Goal: Task Accomplishment & Management: Manage account settings

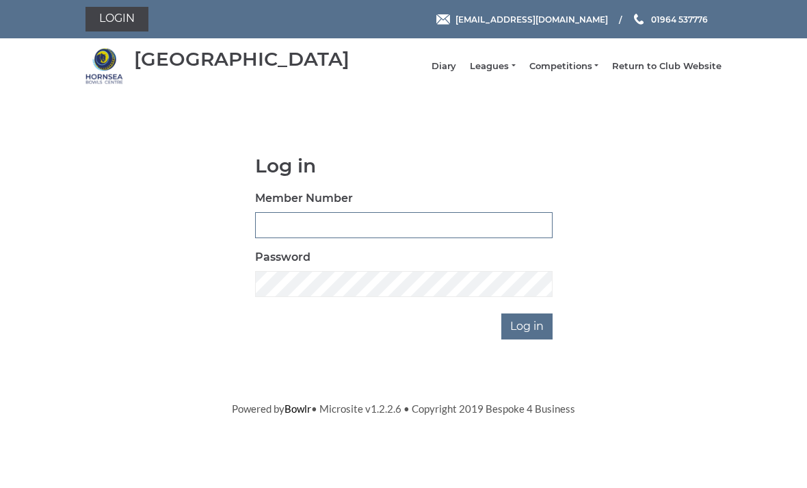
click at [308, 231] on input "Member Number" at bounding box center [403, 225] width 297 height 26
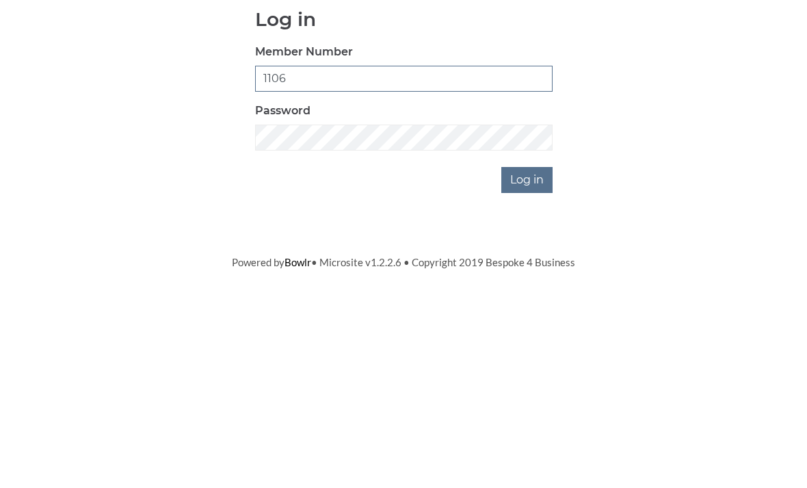
type input "1106"
click at [522, 313] on input "Log in" at bounding box center [526, 326] width 51 height 26
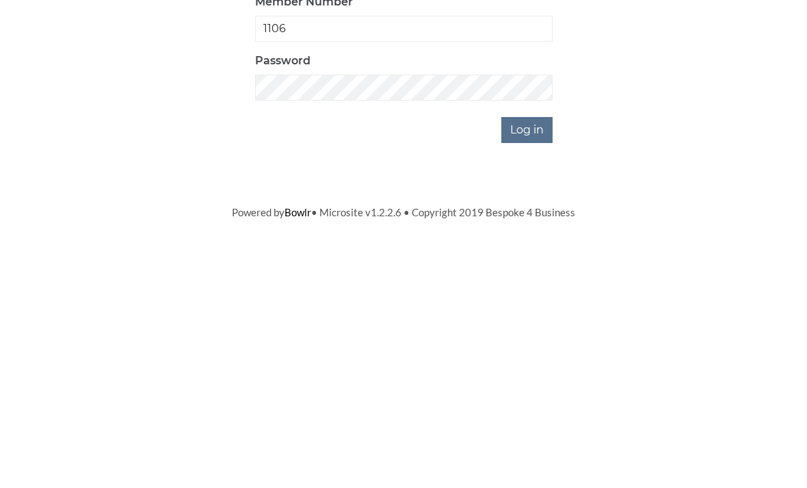
click at [528, 358] on input "Log in" at bounding box center [526, 371] width 51 height 26
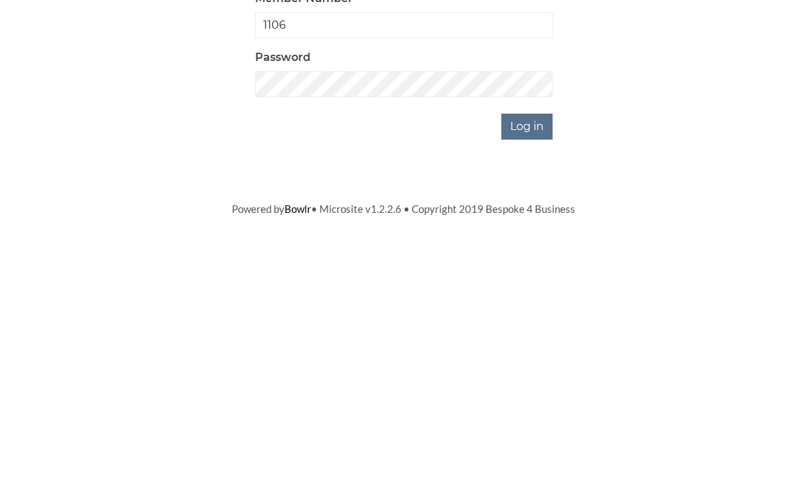
click at [527, 358] on input "Log in" at bounding box center [526, 371] width 51 height 26
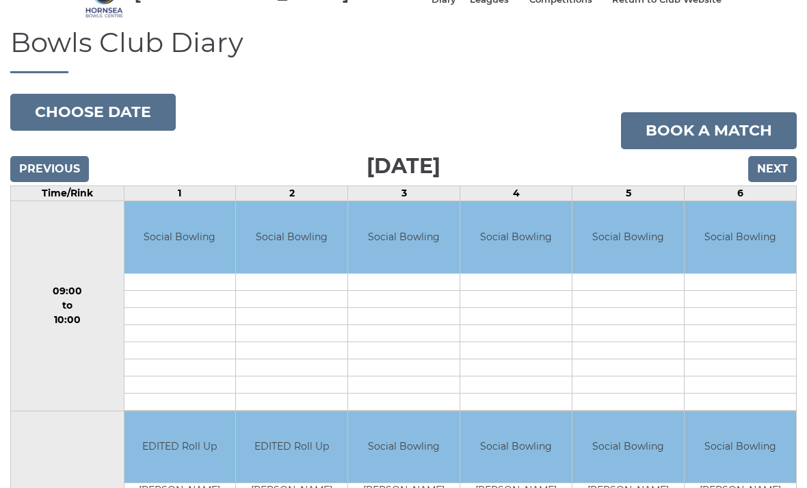
scroll to position [74, 0]
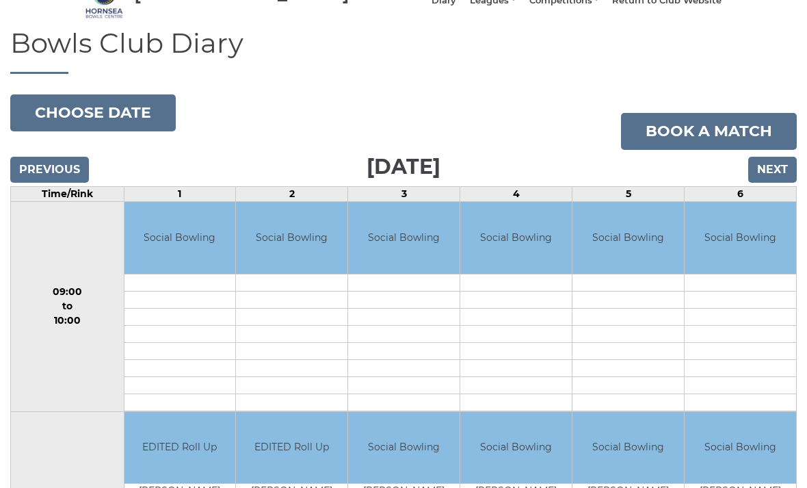
click at [777, 179] on input "Next" at bounding box center [772, 170] width 49 height 26
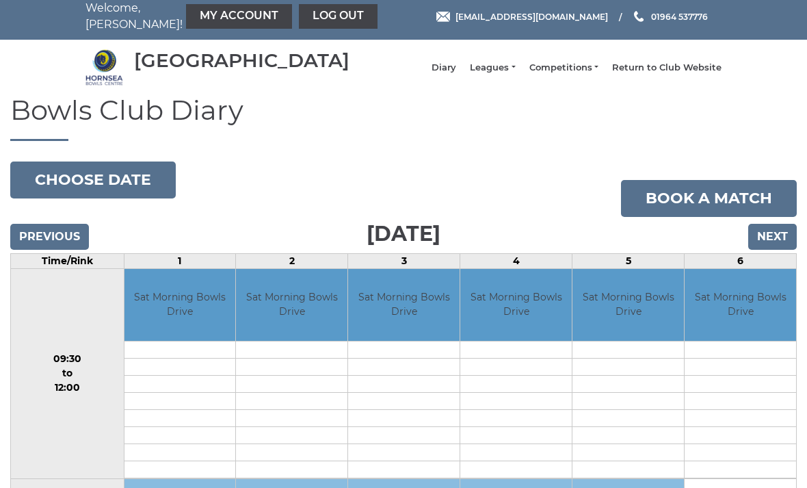
scroll to position [4, 0]
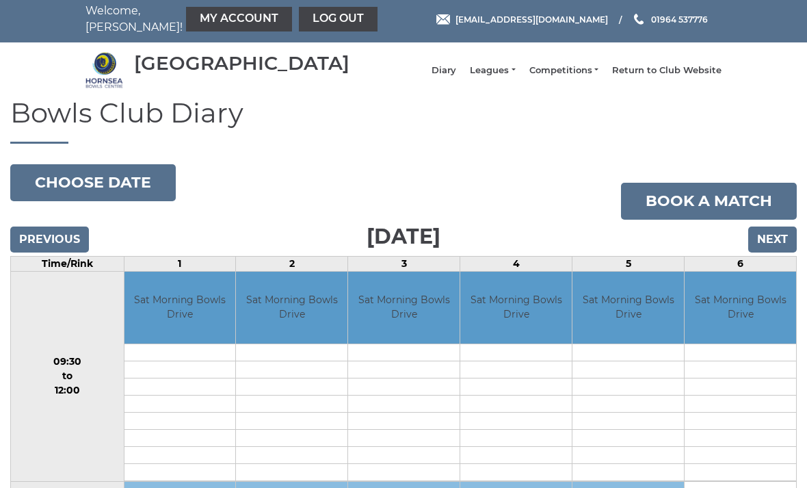
click at [781, 246] on input "Next" at bounding box center [772, 239] width 49 height 26
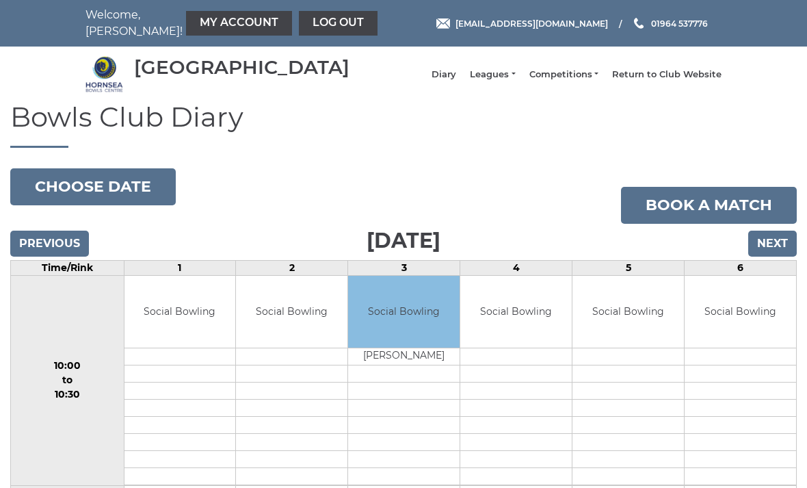
click at [784, 248] on input "Next" at bounding box center [772, 243] width 49 height 26
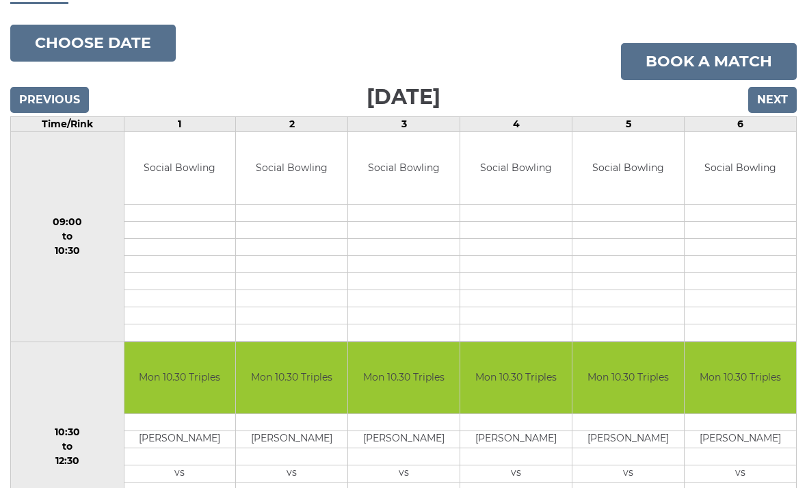
scroll to position [144, 0]
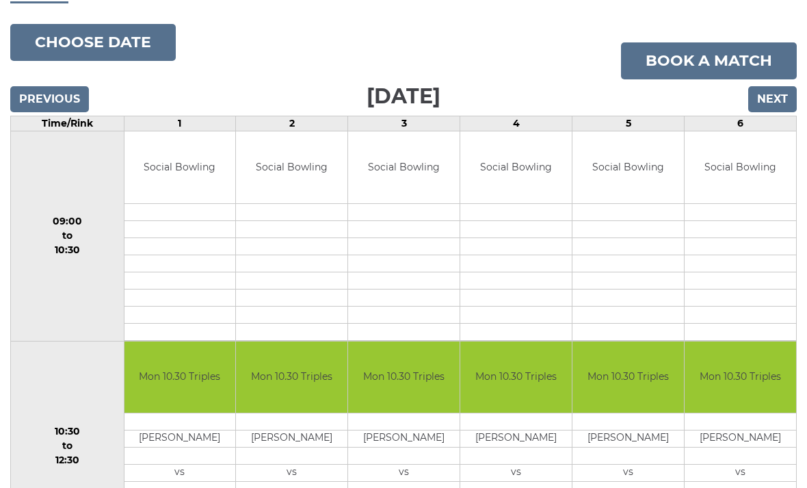
click at [786, 112] on input "Next" at bounding box center [772, 99] width 49 height 26
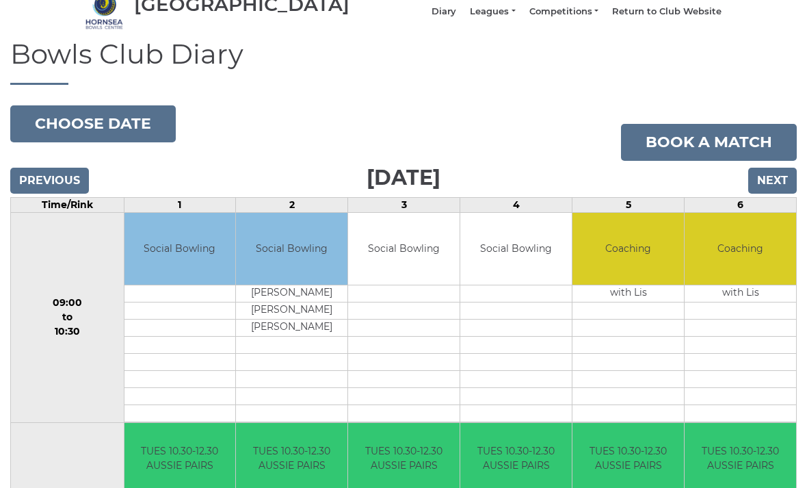
scroll to position [62, 0]
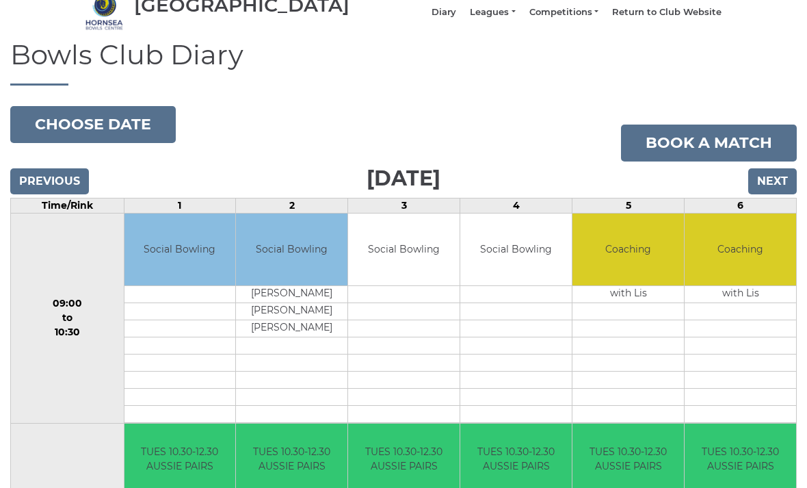
click at [761, 187] on input "Next" at bounding box center [772, 181] width 49 height 26
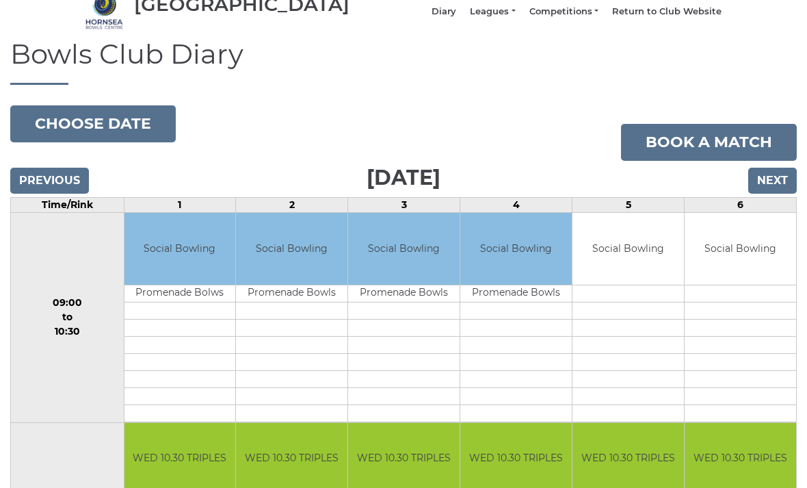
scroll to position [62, 0]
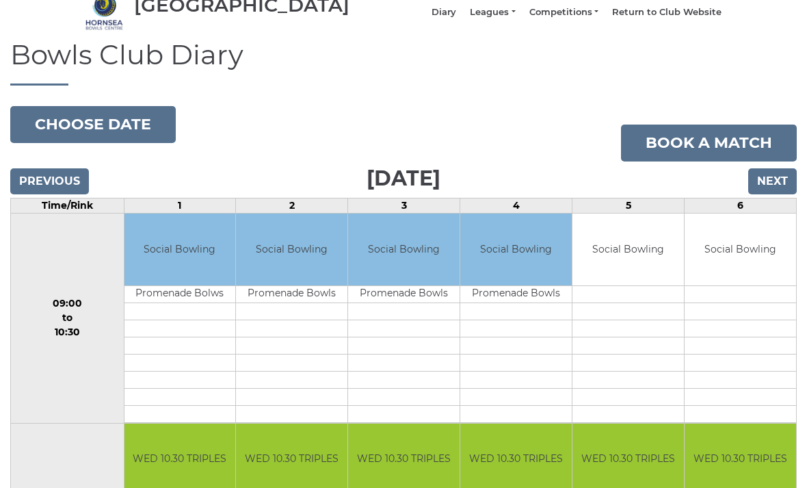
click at [780, 191] on input "Next" at bounding box center [772, 181] width 49 height 26
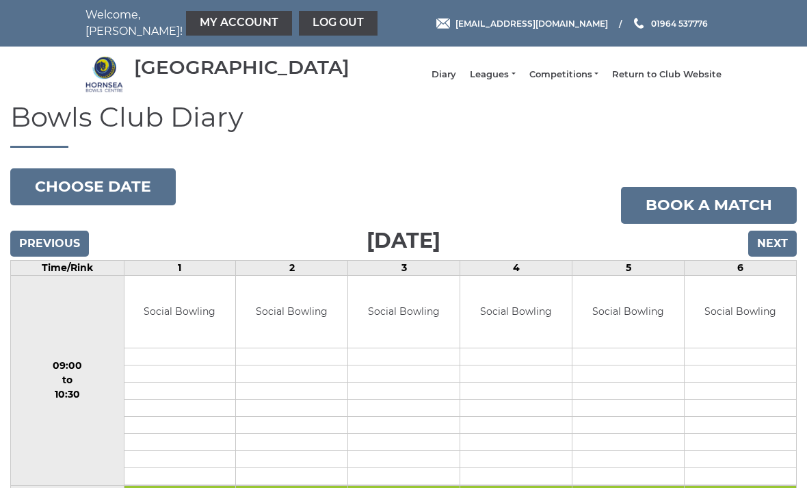
click at [786, 253] on input "Next" at bounding box center [772, 243] width 49 height 26
click at [195, 20] on link "My Account" at bounding box center [239, 23] width 106 height 25
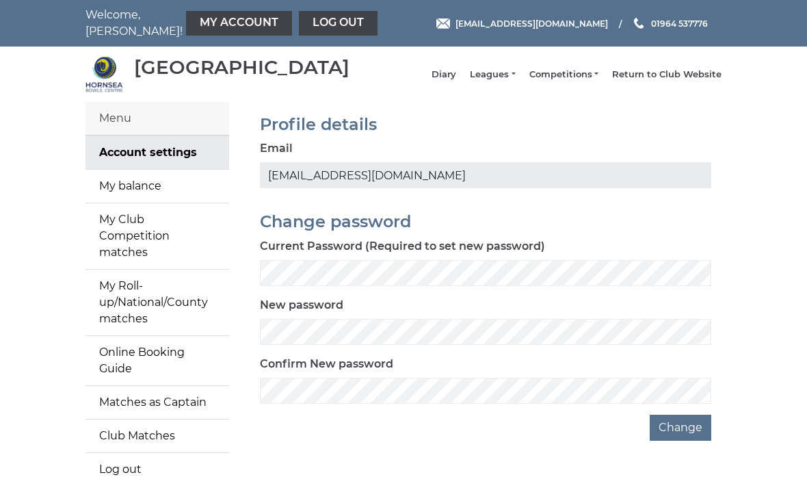
click at [156, 194] on link "My balance" at bounding box center [157, 186] width 144 height 33
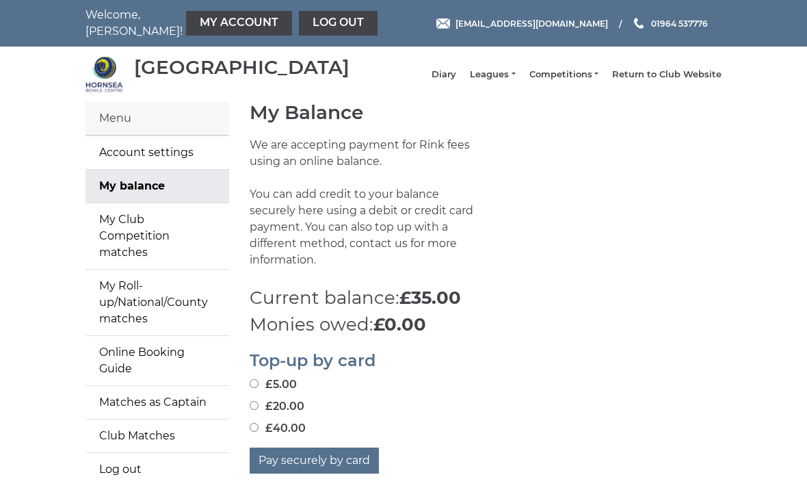
click at [155, 453] on link "Log out" at bounding box center [157, 469] width 144 height 33
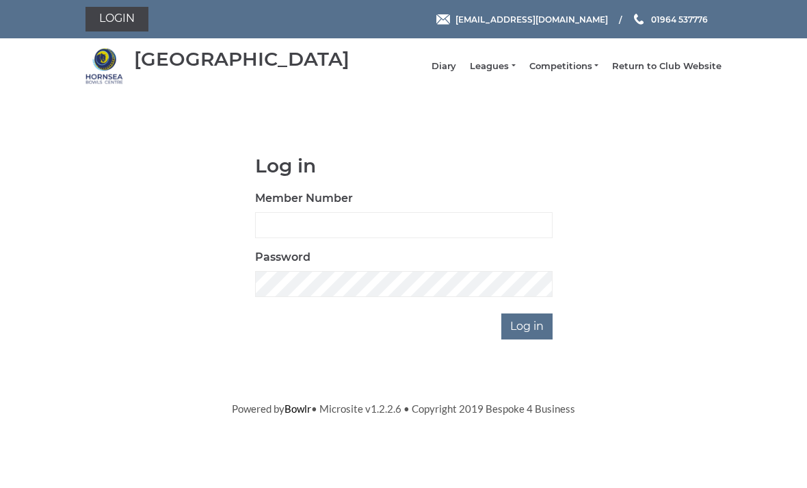
scroll to position [114, 0]
